Goal: Information Seeking & Learning: Check status

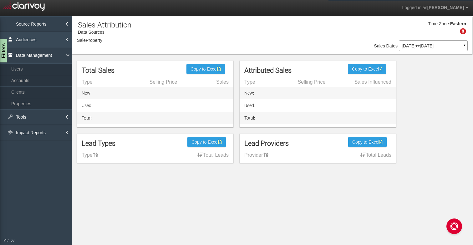
click at [18, 48] on link "Audiences" at bounding box center [36, 40] width 72 height 16
select select "object:1284"
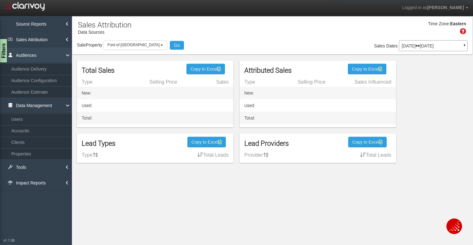
click at [18, 54] on link "Audiences" at bounding box center [36, 56] width 72 height 16
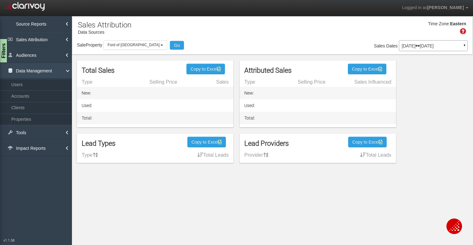
click at [18, 68] on link "Data Management" at bounding box center [36, 71] width 72 height 16
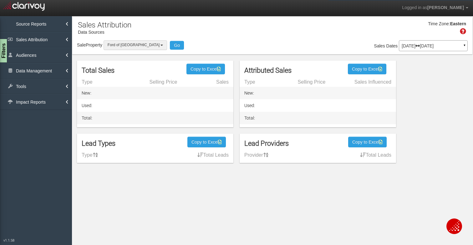
click at [143, 45] on button "Ford of [GEOGRAPHIC_DATA]" at bounding box center [135, 45] width 64 height 10
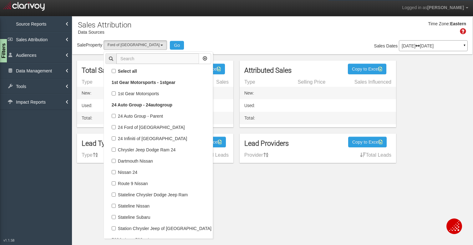
scroll to position [13337, 0]
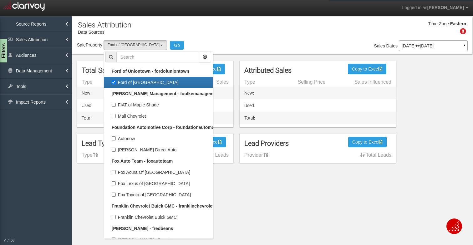
click at [113, 83] on label "Ford of [GEOGRAPHIC_DATA]" at bounding box center [158, 82] width 106 height 8
click at [113, 83] on input "Ford of [GEOGRAPHIC_DATA]" at bounding box center [114, 82] width 4 height 4
checkbox input "false"
select select
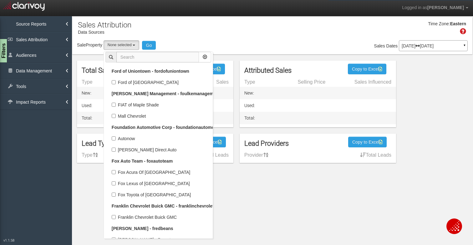
click at [140, 57] on input "text" at bounding box center [157, 57] width 83 height 11
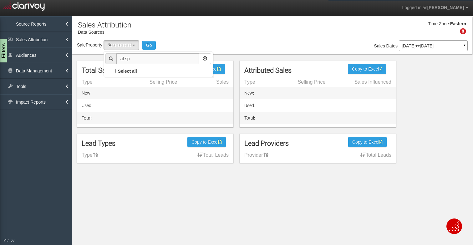
scroll to position [0, 0]
type input "a"
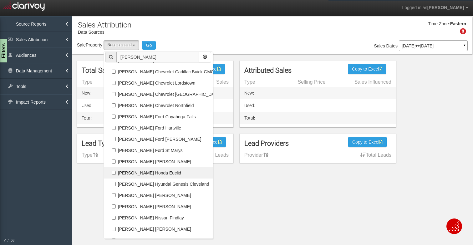
scroll to position [123, 0]
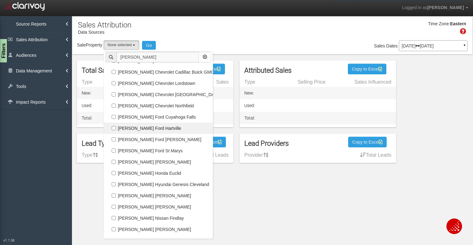
type input "[PERSON_NAME]"
click at [115, 128] on label "[PERSON_NAME] Ford Hartville" at bounding box center [158, 128] width 106 height 8
click at [115, 128] on input "[PERSON_NAME] Ford Hartville" at bounding box center [114, 128] width 4 height 4
checkbox input "true"
select select "object:2649"
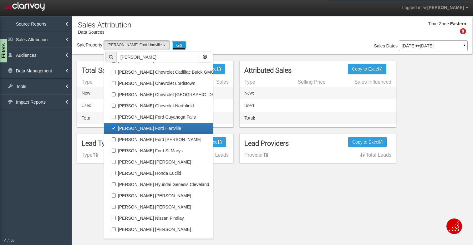
click at [172, 43] on button "Go" at bounding box center [179, 45] width 14 height 9
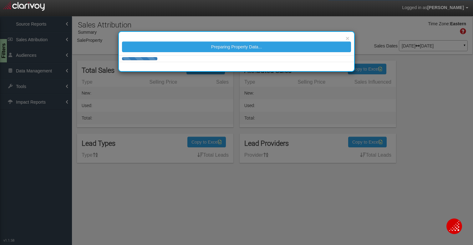
select select "object:5264"
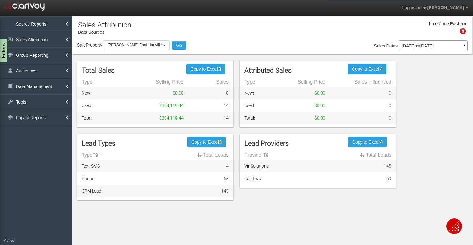
click at [418, 46] on p "[DATE] [DATE]" at bounding box center [432, 46] width 63 height 4
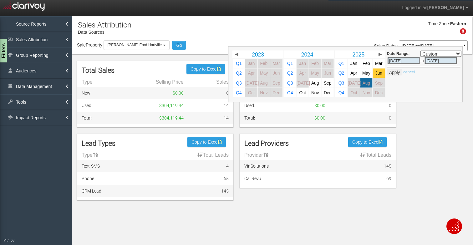
click at [379, 72] on span "Jun" at bounding box center [378, 73] width 7 height 5
select select ","
type input "[DATE]"
click at [393, 72] on button "Apply" at bounding box center [394, 72] width 15 height 6
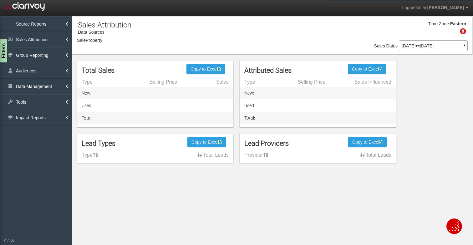
select select "object:7866"
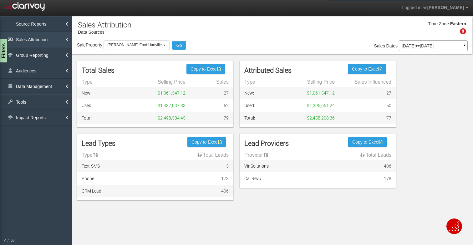
click at [42, 37] on link "Sales Attribution" at bounding box center [36, 40] width 72 height 16
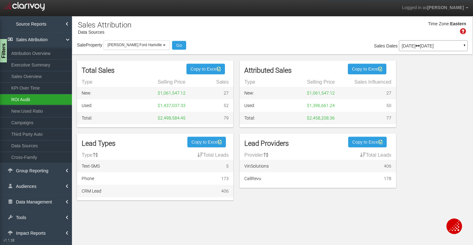
click at [28, 100] on link "ROI Audit" at bounding box center [36, 99] width 72 height 11
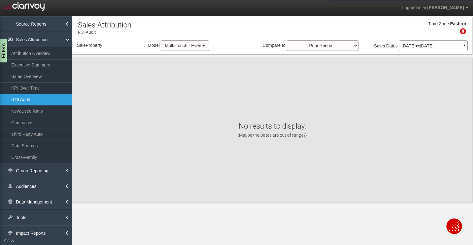
select select "object:10468"
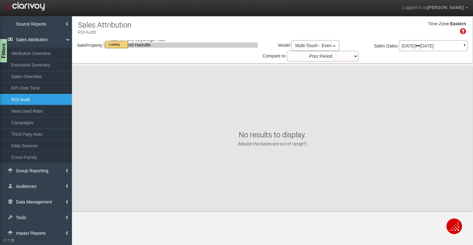
select select "object:10468"
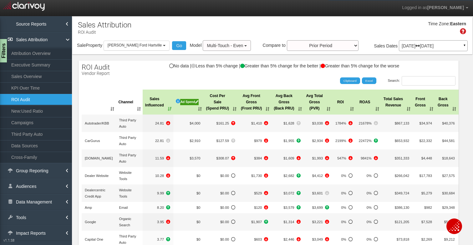
click at [167, 108] on th "Sales Influenced" at bounding box center [158, 102] width 31 height 25
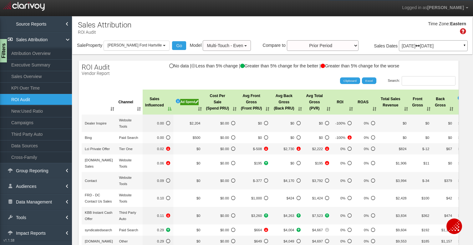
click at [173, 108] on th "Sales Influenced" at bounding box center [158, 102] width 31 height 25
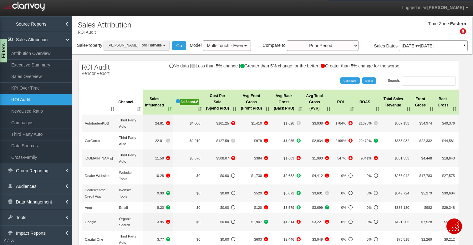
click at [163, 46] on b "button" at bounding box center [164, 45] width 3 height 1
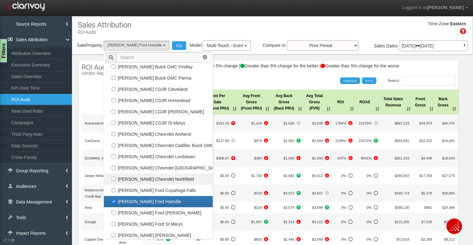
scroll to position [34695, 0]
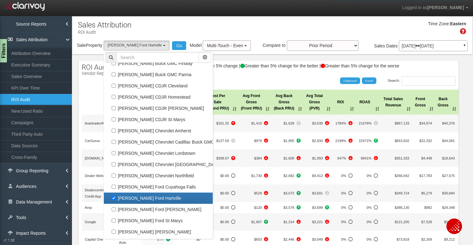
click at [115, 199] on label "[PERSON_NAME] Ford Hartville" at bounding box center [158, 198] width 106 height 8
click at [115, 199] on input "[PERSON_NAME] Ford Hartville" at bounding box center [114, 198] width 4 height 4
checkbox input "false"
select select
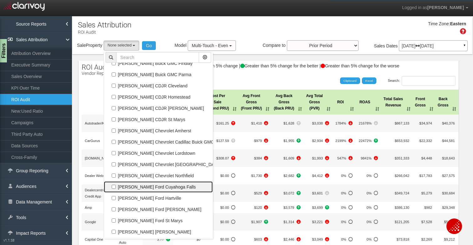
click at [113, 188] on label "[PERSON_NAME] Ford Cuyahoga Falls" at bounding box center [158, 187] width 106 height 8
click at [113, 188] on input "[PERSON_NAME] Ford Cuyahoga Falls" at bounding box center [114, 187] width 4 height 4
checkbox input "true"
select select "object:10467"
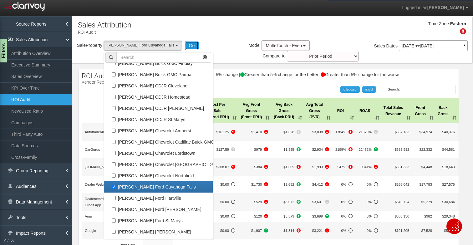
click at [185, 41] on button "Go" at bounding box center [192, 45] width 14 height 9
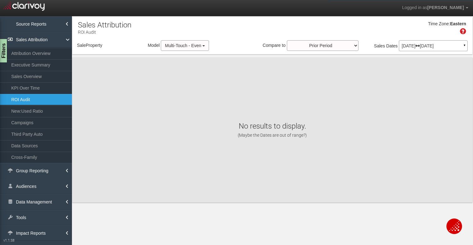
select select "object:13077"
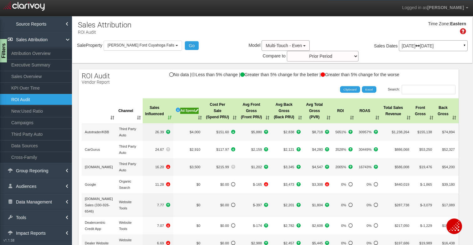
click at [173, 106] on th "Sales Influenced" at bounding box center [158, 110] width 31 height 25
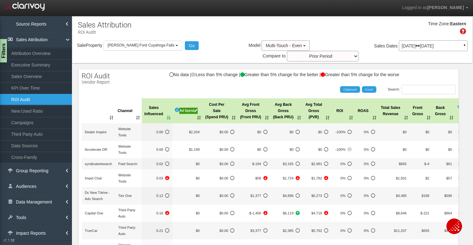
click at [169, 107] on th "Sales Influenced" at bounding box center [157, 110] width 31 height 25
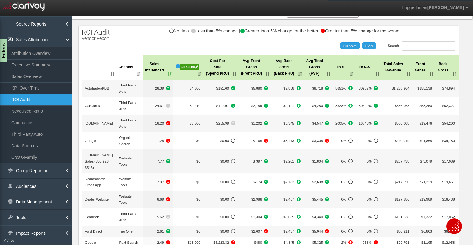
scroll to position [50, 0]
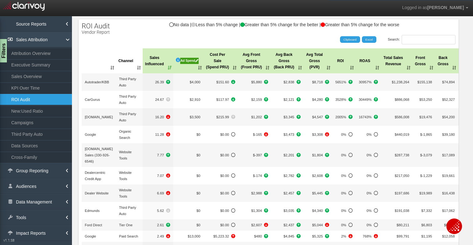
click at [33, 39] on link "Sales Attribution" at bounding box center [36, 40] width 72 height 16
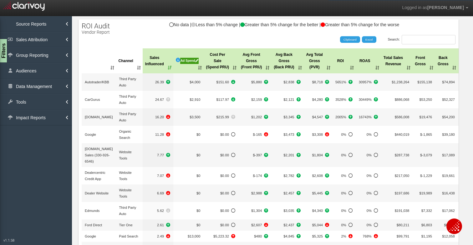
scroll to position [0, 0]
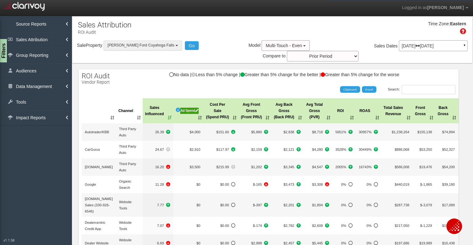
click at [175, 45] on b "button" at bounding box center [176, 45] width 3 height 1
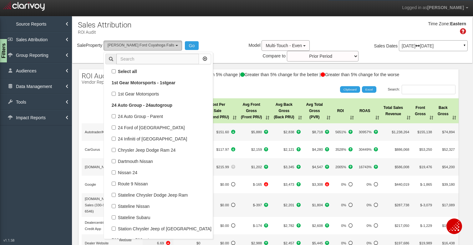
scroll to position [34653, 0]
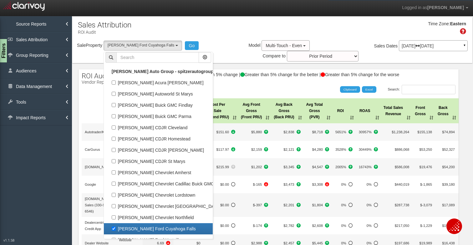
click at [115, 229] on label "[PERSON_NAME] Ford Cuyahoga Falls" at bounding box center [158, 229] width 106 height 8
click at [115, 229] on input "[PERSON_NAME] Ford Cuyahoga Falls" at bounding box center [114, 229] width 4 height 4
checkbox input "false"
select select
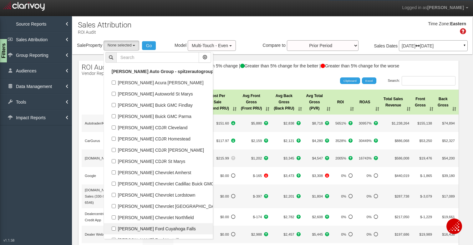
scroll to position [17400, 0]
click at [152, 57] on input "text" at bounding box center [157, 57] width 83 height 11
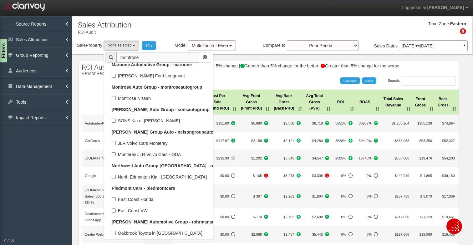
scroll to position [0, 0]
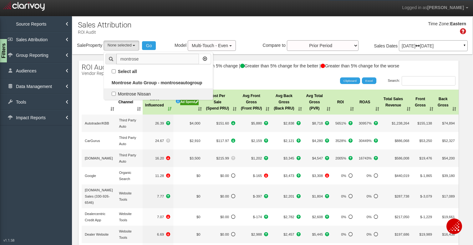
type input "montrose"
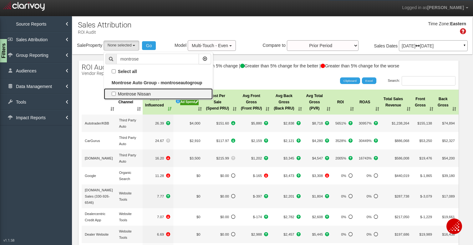
click at [115, 94] on label "Montrose Nissan" at bounding box center [158, 94] width 106 height 8
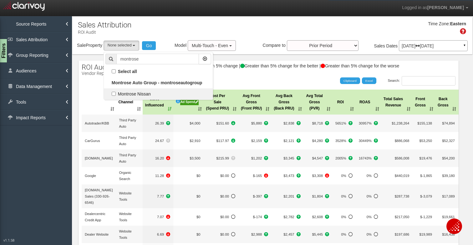
click at [115, 94] on input "Montrose Nissan" at bounding box center [114, 94] width 4 height 4
checkbox input "true"
select select "object:12535"
checkbox input "true"
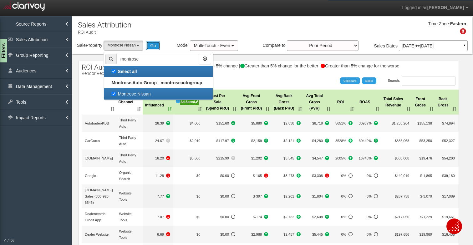
click at [156, 45] on button "Go" at bounding box center [153, 45] width 14 height 9
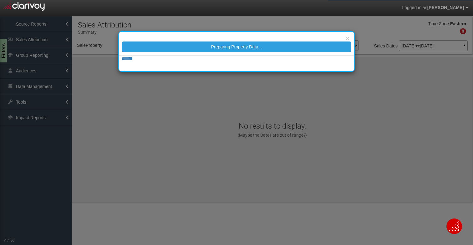
select select "object:15145"
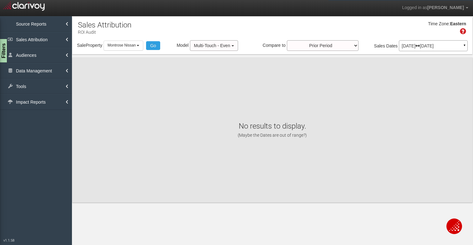
click at [407, 45] on p "[DATE] [DATE]" at bounding box center [432, 46] width 63 height 4
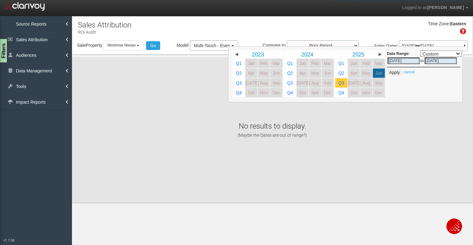
click at [347, 83] on link "Q3" at bounding box center [341, 82] width 12 height 9
select select ","
type input "[DATE]"
click at [352, 84] on span "[DATE]" at bounding box center [354, 83] width 13 height 5
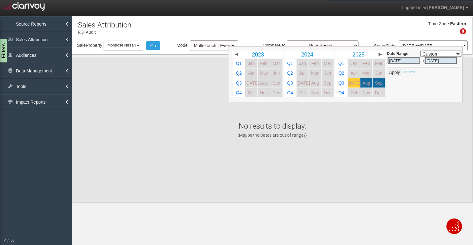
select select ","
type input "[DATE]"
click at [352, 84] on span "[DATE]" at bounding box center [354, 83] width 13 height 5
select select ","
click at [396, 73] on button "Apply" at bounding box center [394, 72] width 15 height 6
